Goal: Task Accomplishment & Management: Complete application form

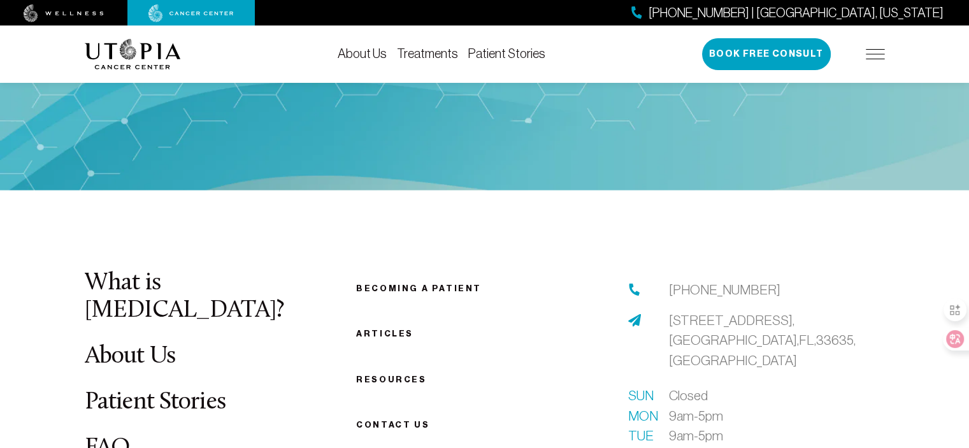
scroll to position [2417, 0]
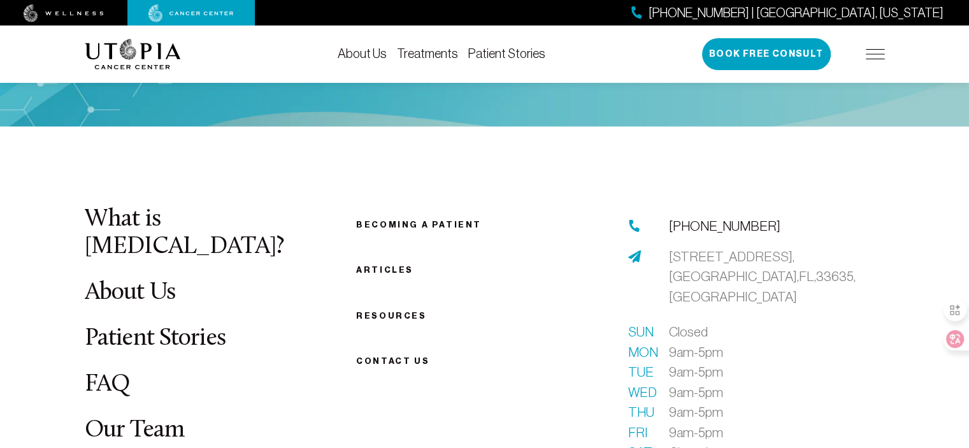
click at [675, 215] on link "[PHONE_NUMBER]" at bounding box center [724, 225] width 111 height 20
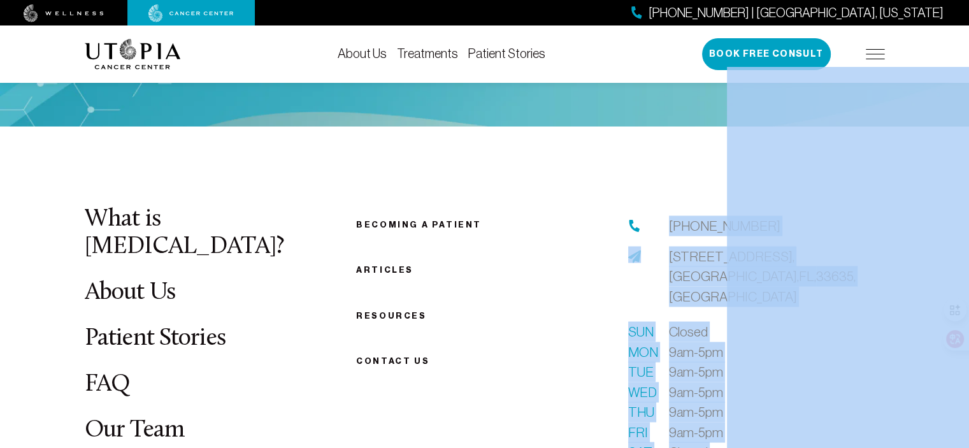
drag, startPoint x: 664, startPoint y: 138, endPoint x: 728, endPoint y: 132, distance: 64.0
drag, startPoint x: 657, startPoint y: 133, endPoint x: 727, endPoint y: 136, distance: 70.2
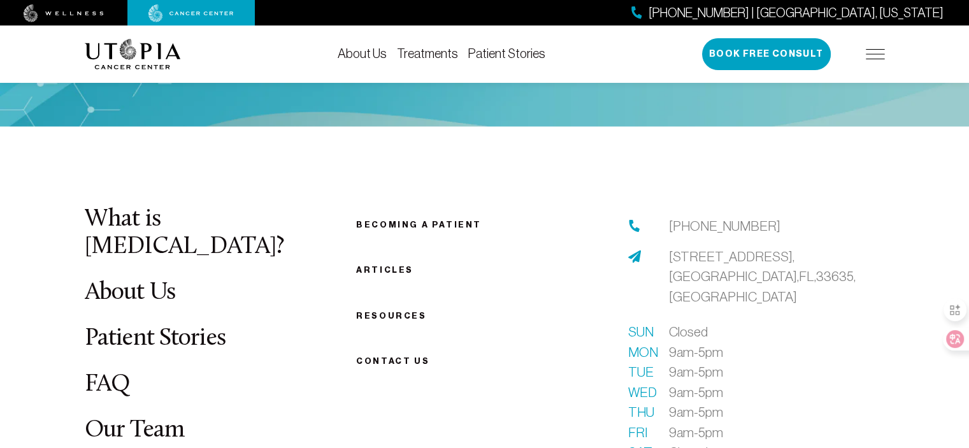
drag, startPoint x: 612, startPoint y: 190, endPoint x: 672, endPoint y: 179, distance: 60.4
click at [612, 215] on ul "Becoming a patient Articles Resources Contact us" at bounding box center [484, 291] width 257 height 152
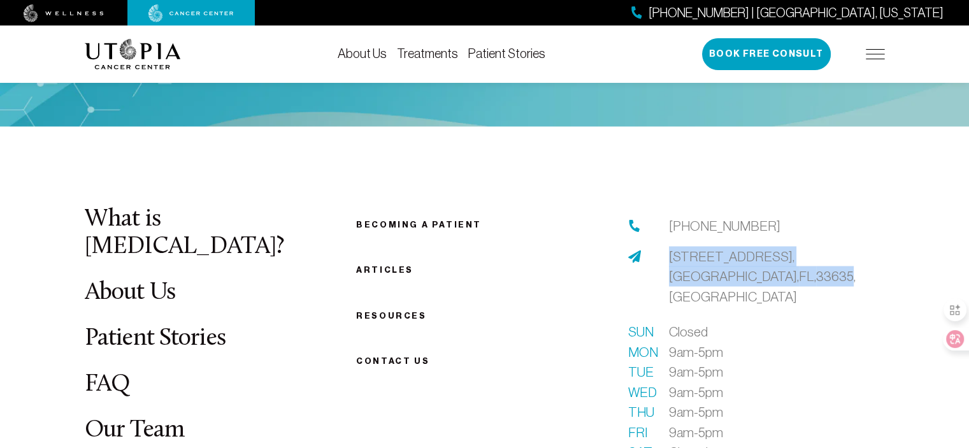
drag, startPoint x: 664, startPoint y: 157, endPoint x: 721, endPoint y: 176, distance: 60.6
click at [721, 246] on div "[STREET_ADDRESS]" at bounding box center [756, 276] width 257 height 61
copy span "[STREET_ADDRESS]"
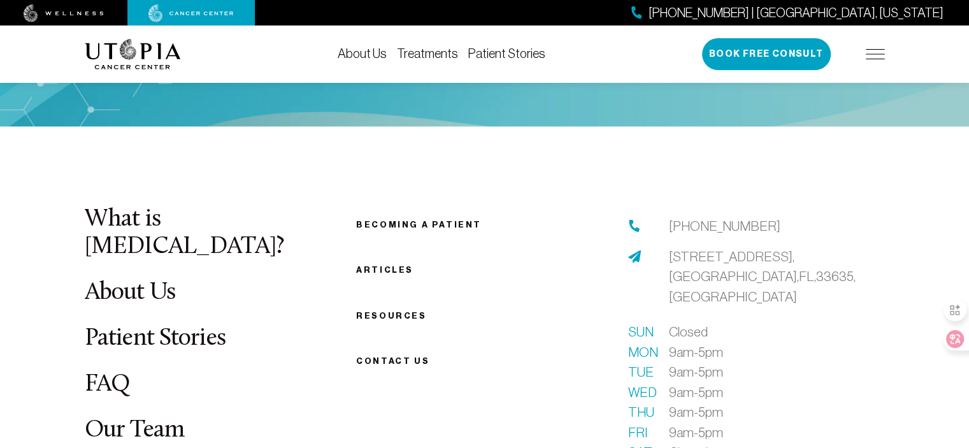
drag, startPoint x: 666, startPoint y: 131, endPoint x: 668, endPoint y: 140, distance: 9.6
click at [668, 215] on div "[PHONE_NUMBER]" at bounding box center [756, 225] width 257 height 20
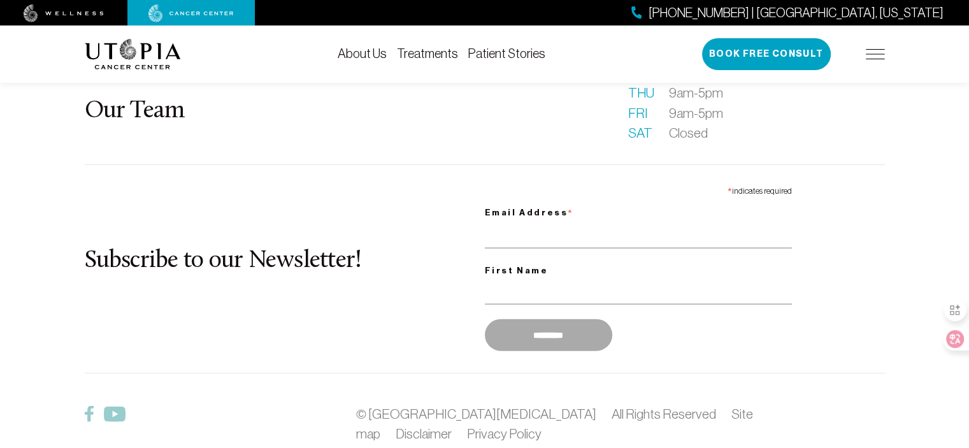
scroll to position [2672, 0]
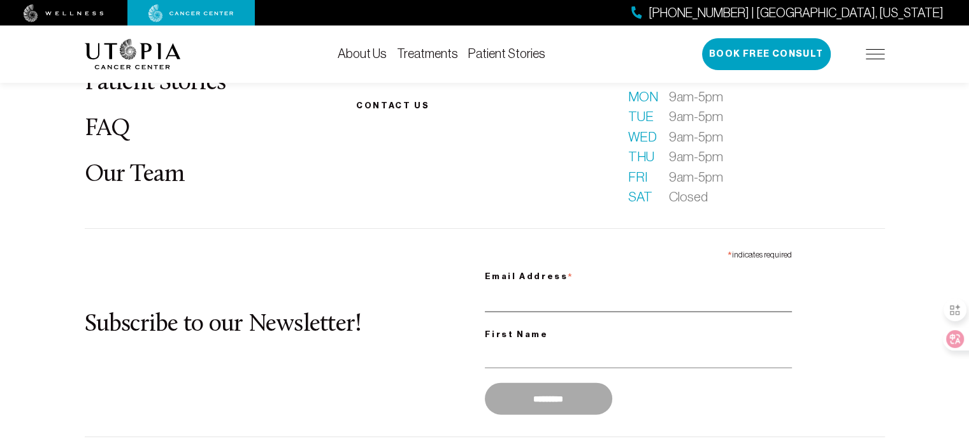
click at [527, 286] on input "Email Address *" at bounding box center [638, 299] width 307 height 26
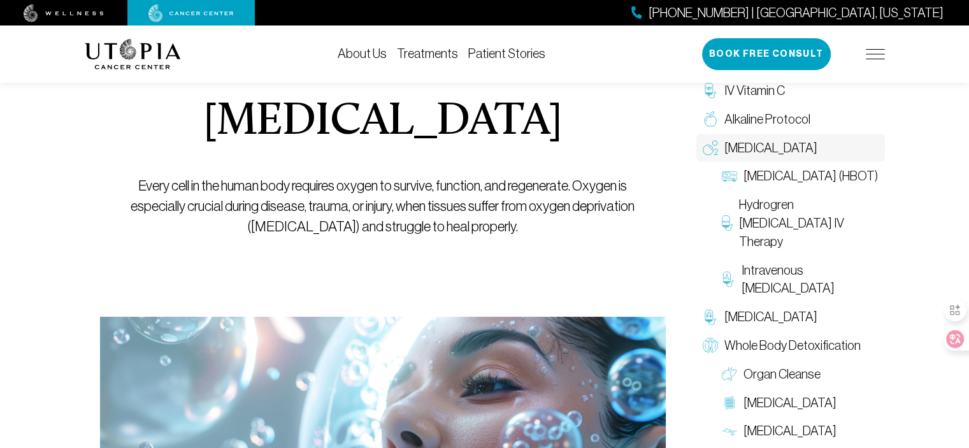
scroll to position [0, 0]
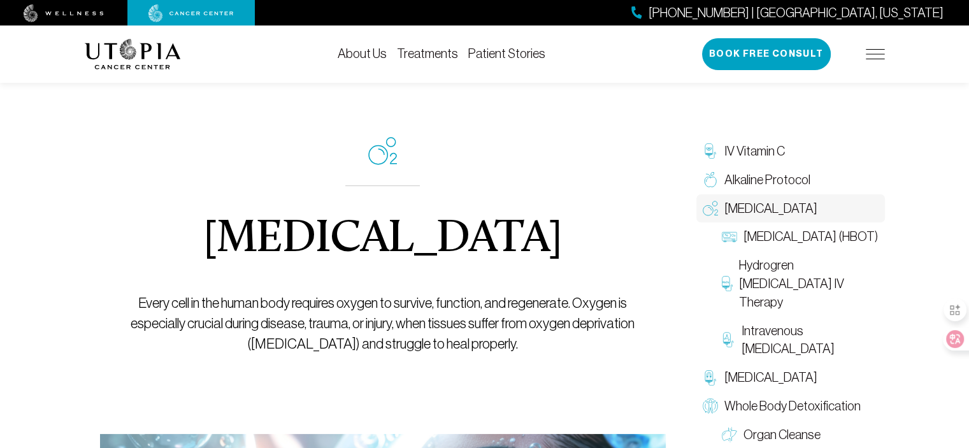
click at [341, 52] on link "About Us" at bounding box center [362, 54] width 49 height 14
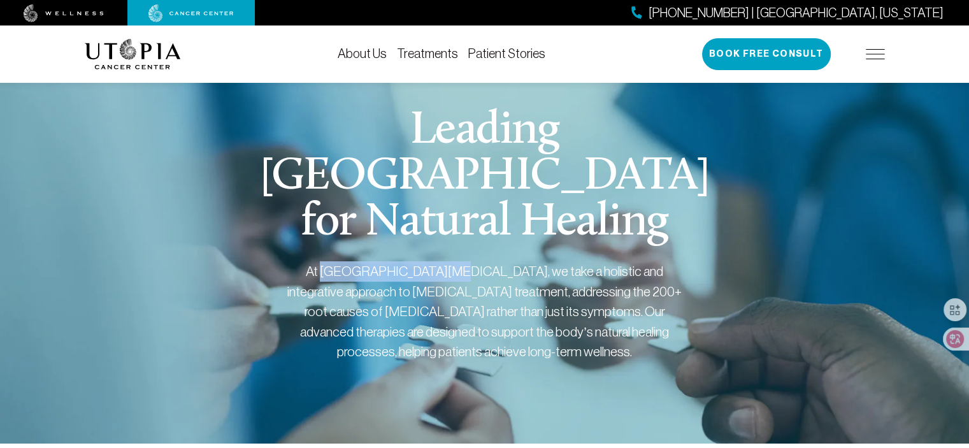
drag, startPoint x: 315, startPoint y: 268, endPoint x: 429, endPoint y: 262, distance: 114.2
click at [429, 262] on div "At [GEOGRAPHIC_DATA][MEDICAL_DATA], we take a holistic and integrative approach…" at bounding box center [484, 311] width 395 height 101
copy div "[GEOGRAPHIC_DATA][MEDICAL_DATA]"
click at [176, 135] on div "[GEOGRAPHIC_DATA] for Natural Healing At [GEOGRAPHIC_DATA][MEDICAL_DATA], we ta…" at bounding box center [485, 250] width 800 height 386
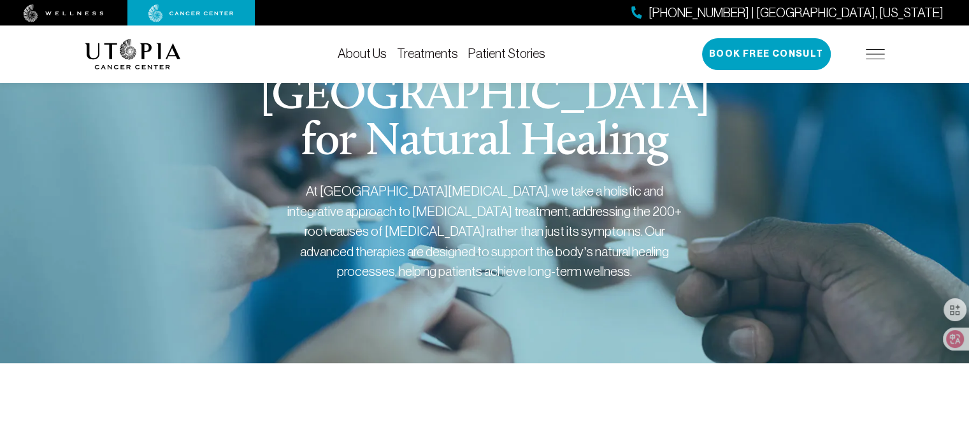
scroll to position [64, 0]
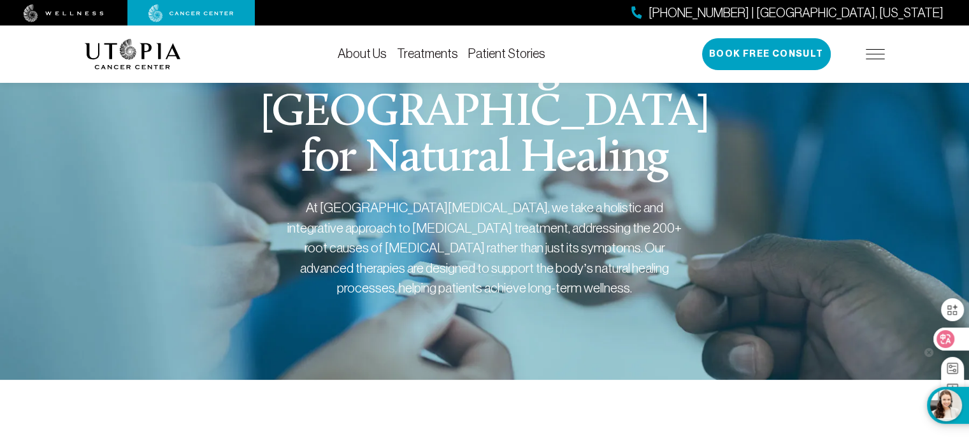
click at [948, 338] on icon at bounding box center [945, 339] width 11 height 10
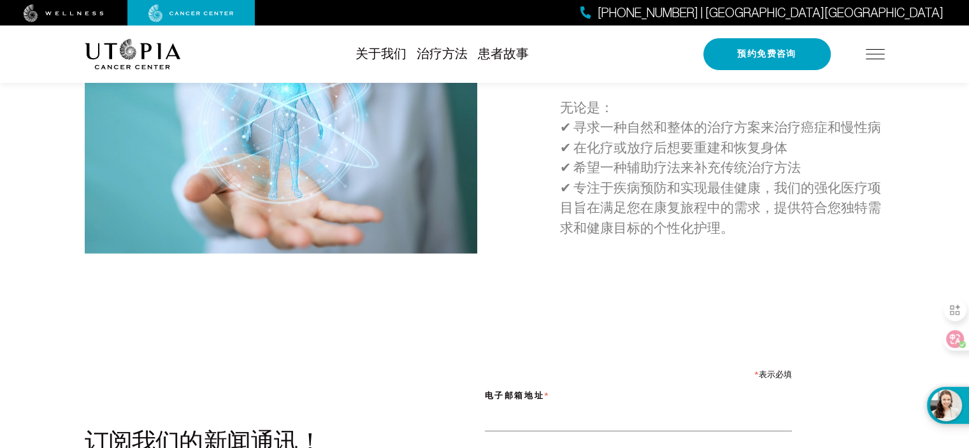
scroll to position [3504, 0]
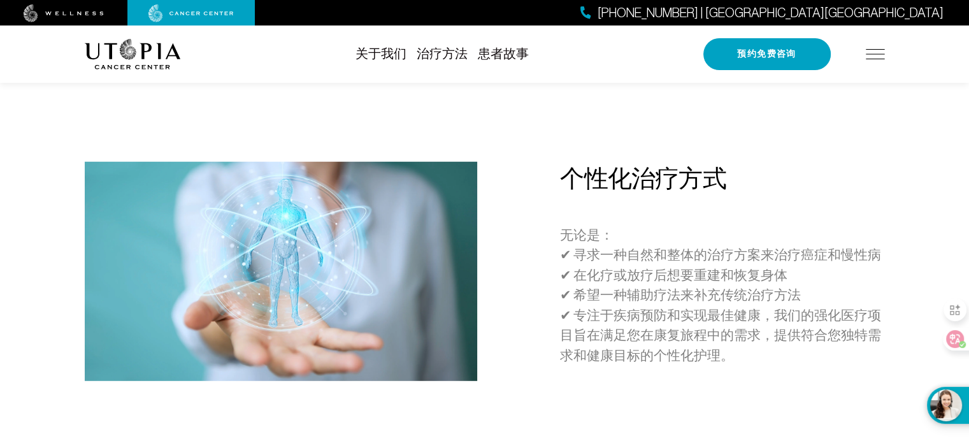
click at [442, 54] on font "治疗方法" at bounding box center [442, 54] width 51 height 14
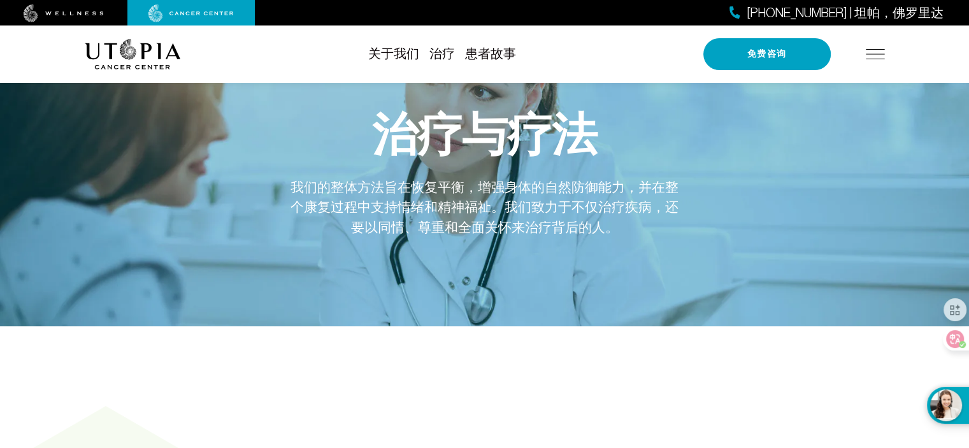
click at [868, 50] on img at bounding box center [875, 54] width 19 height 10
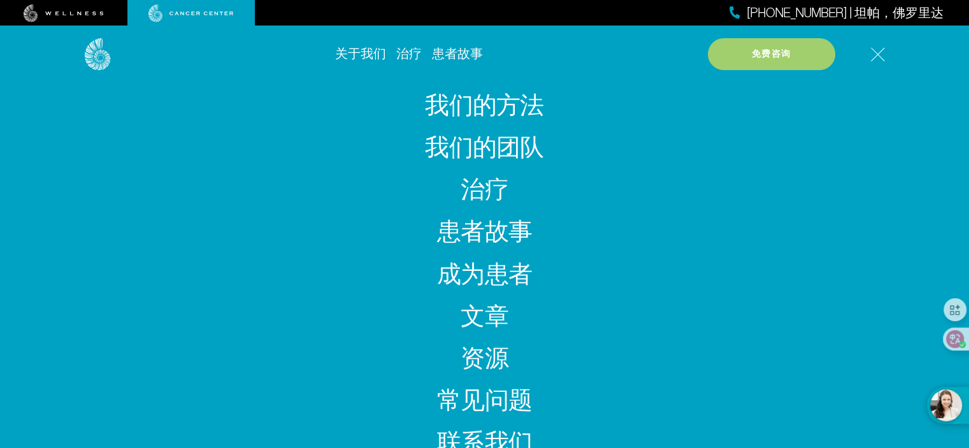
scroll to position [255, 0]
click at [482, 442] on font "联系我们" at bounding box center [484, 444] width 95 height 25
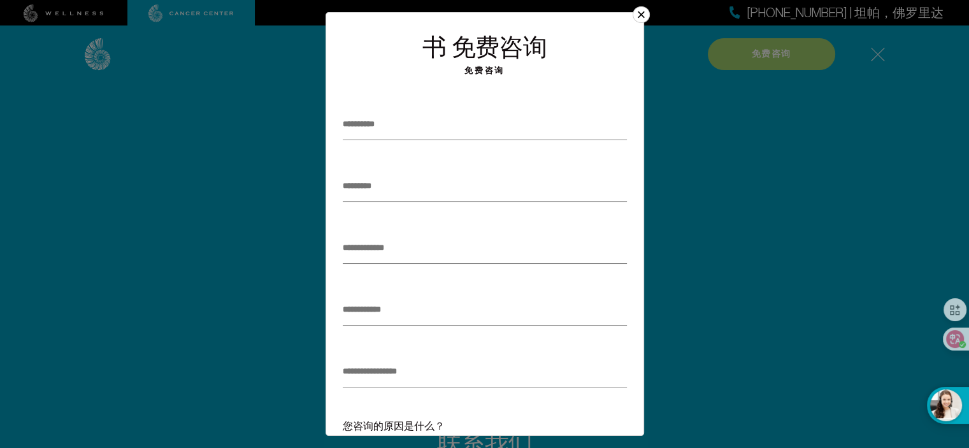
click at [455, 131] on input "text" at bounding box center [485, 124] width 284 height 31
type input "*****"
click at [416, 182] on input "text" at bounding box center [485, 186] width 284 height 31
type input "***"
click at [401, 239] on input "email" at bounding box center [485, 248] width 284 height 31
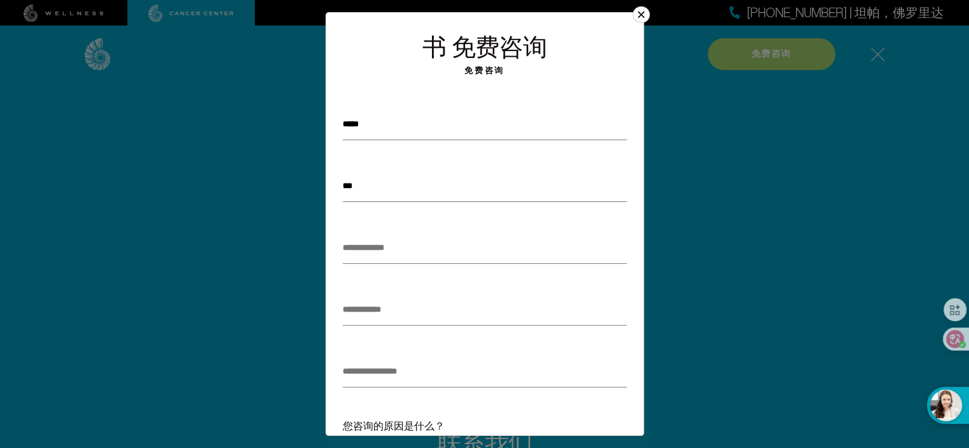
type input "**********"
click at [403, 313] on input "tel" at bounding box center [485, 309] width 284 height 31
type input "**********"
click at [378, 371] on input "text" at bounding box center [485, 371] width 284 height 31
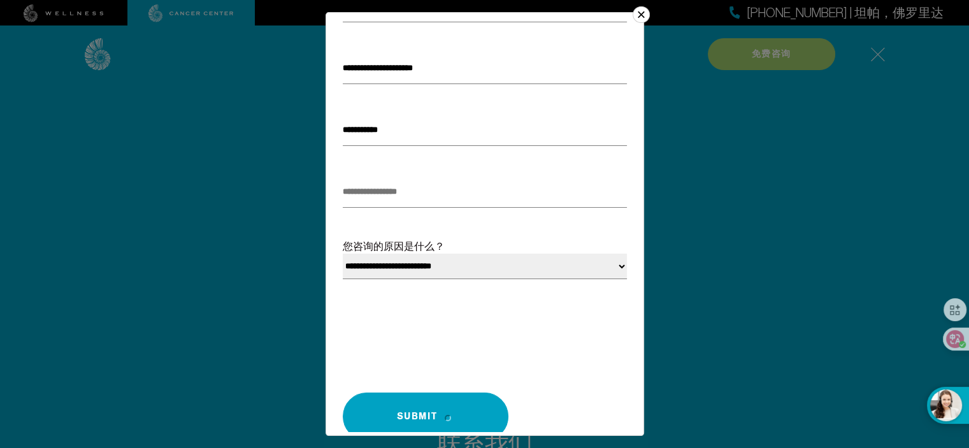
scroll to position [191, 0]
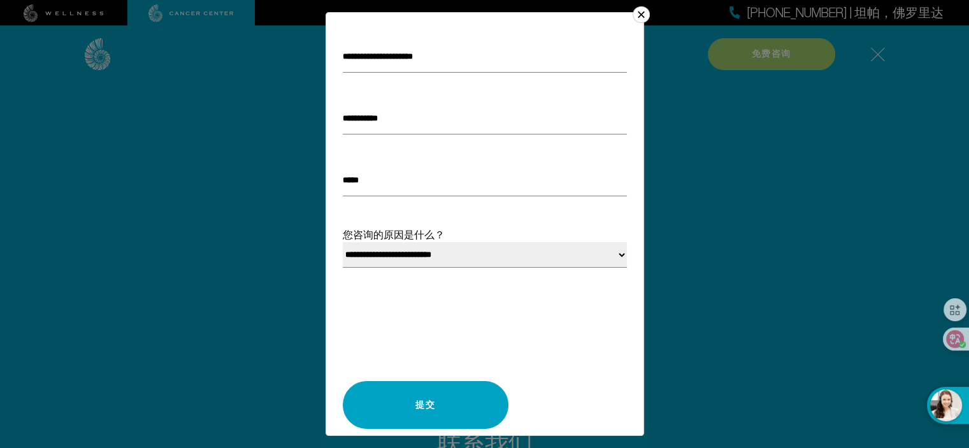
type input "*****"
click at [419, 263] on select "**********" at bounding box center [485, 254] width 284 height 25
click at [498, 253] on select "**********" at bounding box center [485, 254] width 284 height 25
select select "**********"
click at [343, 242] on select "**********" at bounding box center [485, 254] width 284 height 25
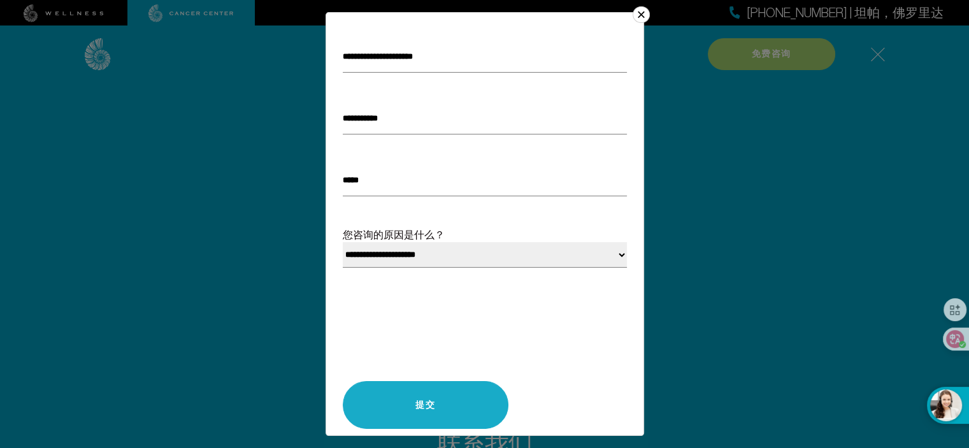
click at [431, 402] on font "提交" at bounding box center [425, 404] width 20 height 11
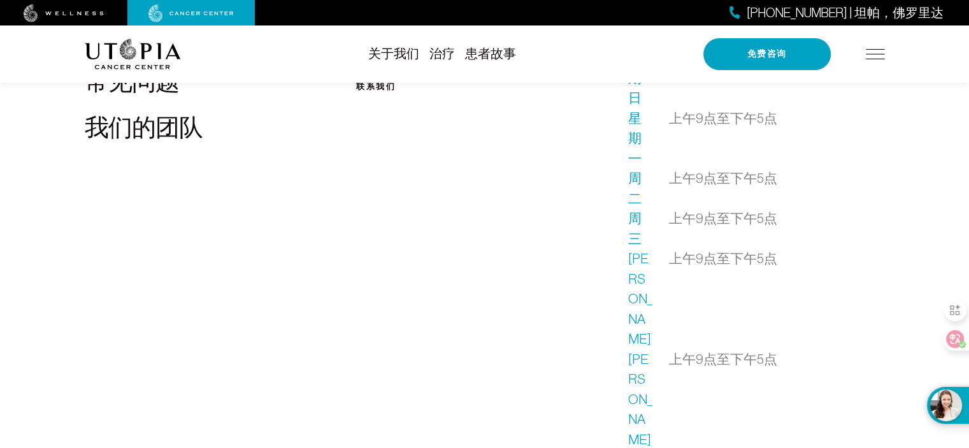
scroll to position [1028, 0]
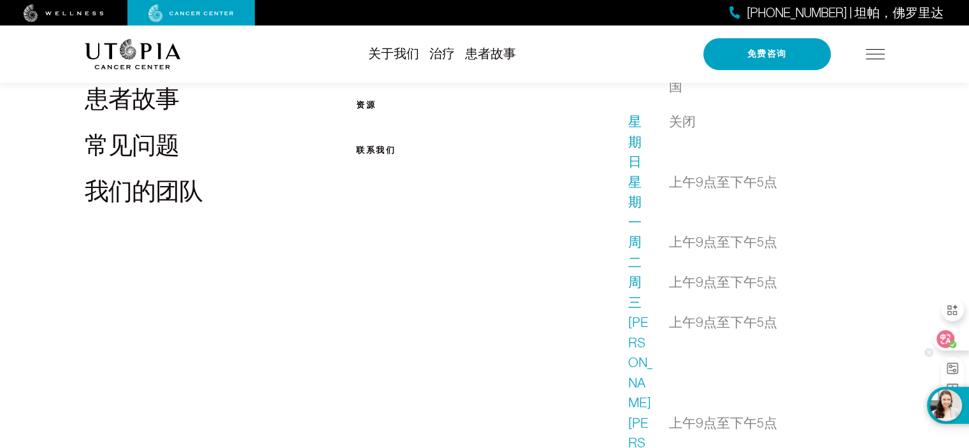
click at [942, 338] on icon at bounding box center [945, 339] width 11 height 10
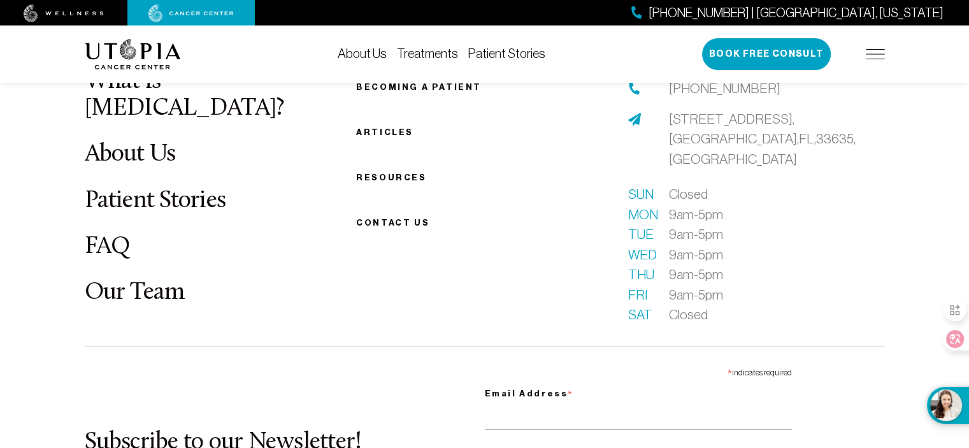
scroll to position [964, 0]
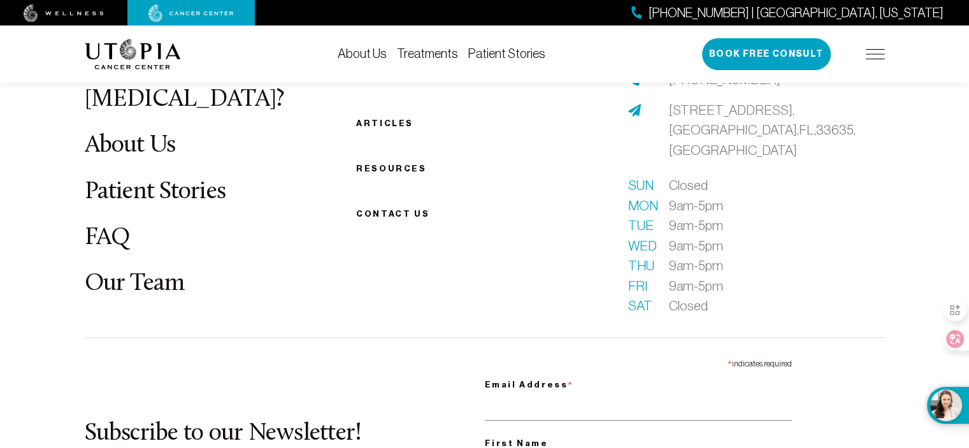
click at [367, 221] on div "Becoming a patient Articles Resources Contact us" at bounding box center [485, 188] width 272 height 257
click at [377, 215] on span "Contact us" at bounding box center [392, 214] width 73 height 10
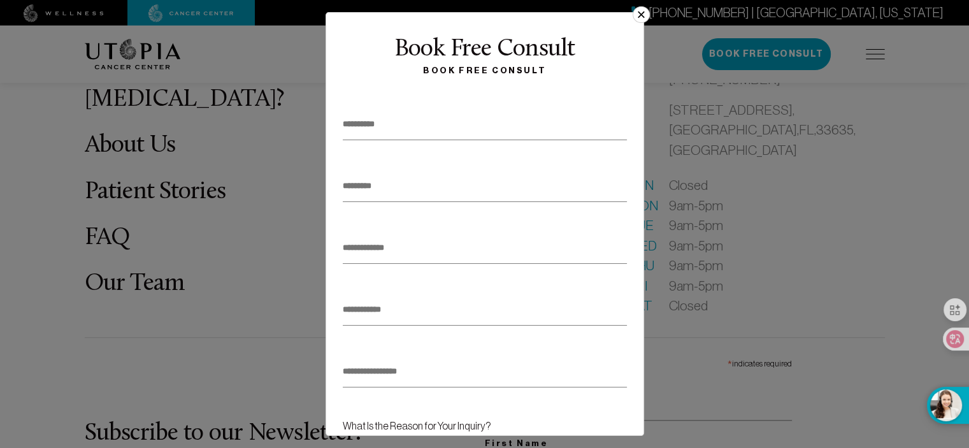
click at [634, 15] on button "×" at bounding box center [641, 14] width 17 height 17
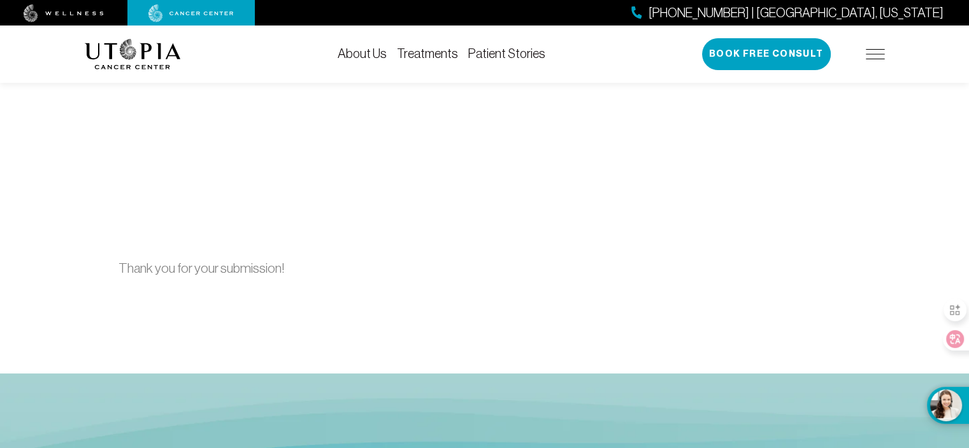
scroll to position [0, 0]
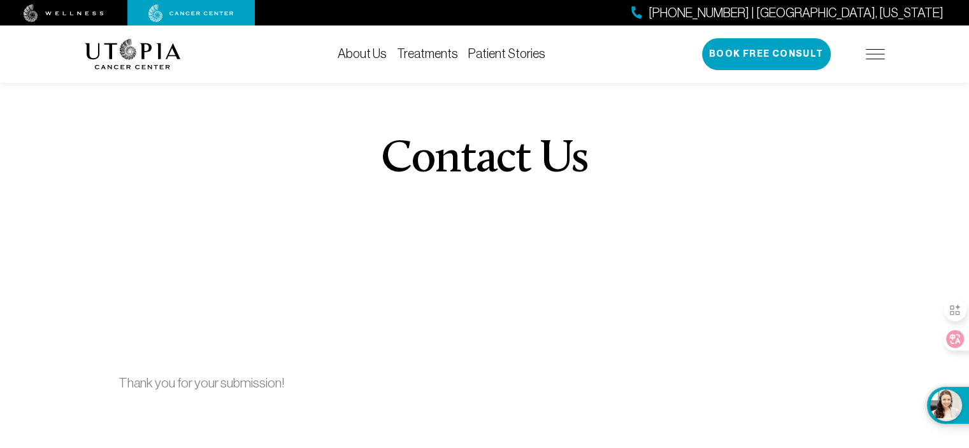
click at [260, 79] on div "About Us Treatments Patient Stories [PHONE_NUMBER] | [GEOGRAPHIC_DATA], [US_STA…" at bounding box center [485, 53] width 800 height 57
